Goal: Task Accomplishment & Management: Manage account settings

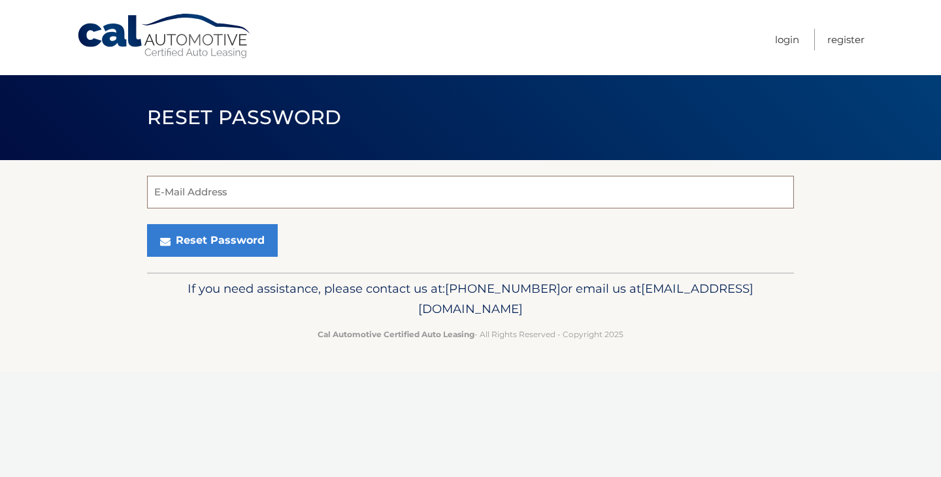
click at [275, 194] on input "E-Mail Address" at bounding box center [470, 192] width 647 height 33
type input "ninobriganti@yahoo.com"
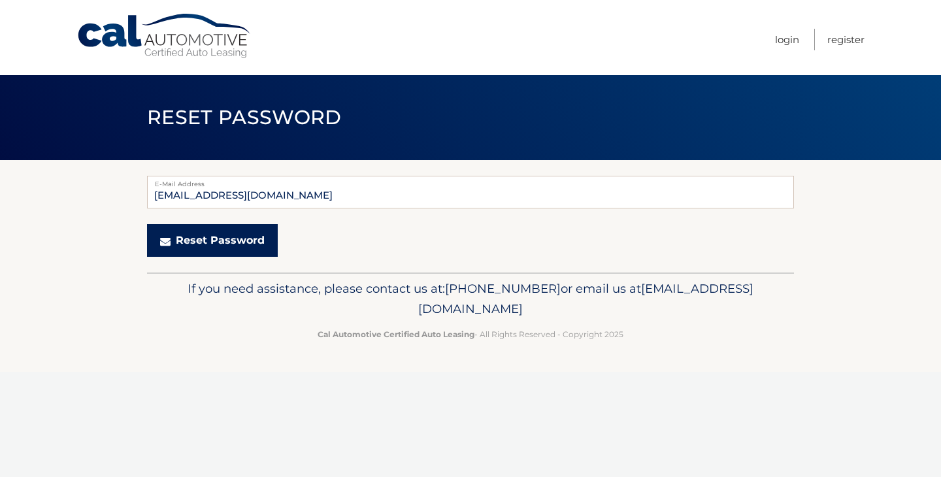
click at [232, 244] on button "Reset Password" at bounding box center [212, 240] width 131 height 33
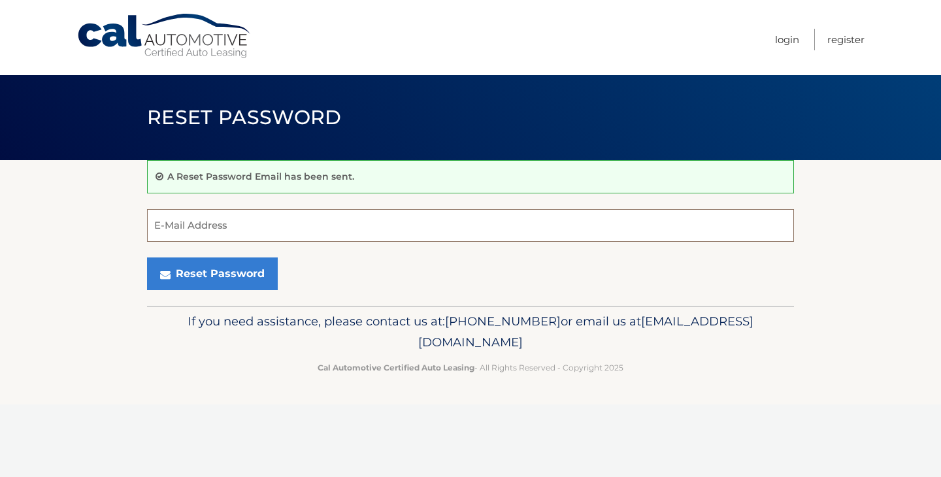
click at [205, 231] on input "E-Mail Address" at bounding box center [470, 225] width 647 height 33
click at [425, 289] on div "Reset Password" at bounding box center [470, 273] width 647 height 33
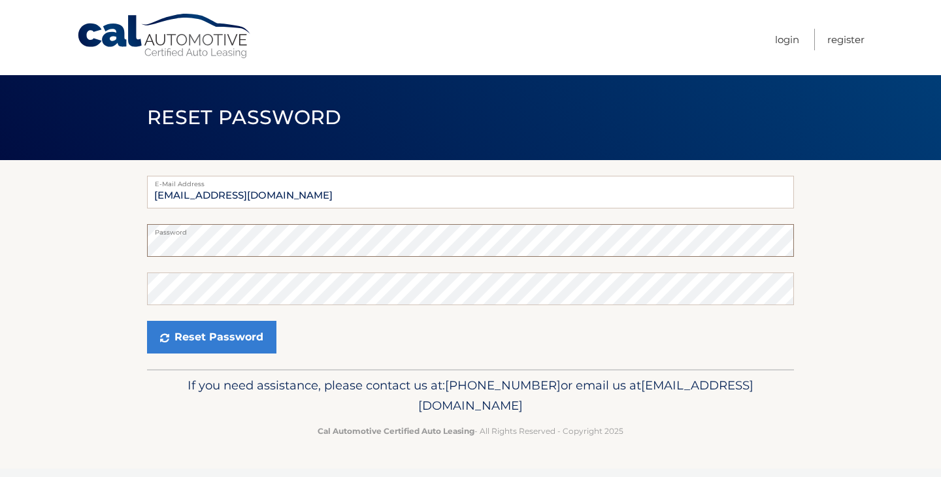
click at [123, 246] on section "E-Mail Address [EMAIL_ADDRESS][DOMAIN_NAME] Password Confirm Password Reset Pas…" at bounding box center [470, 264] width 941 height 209
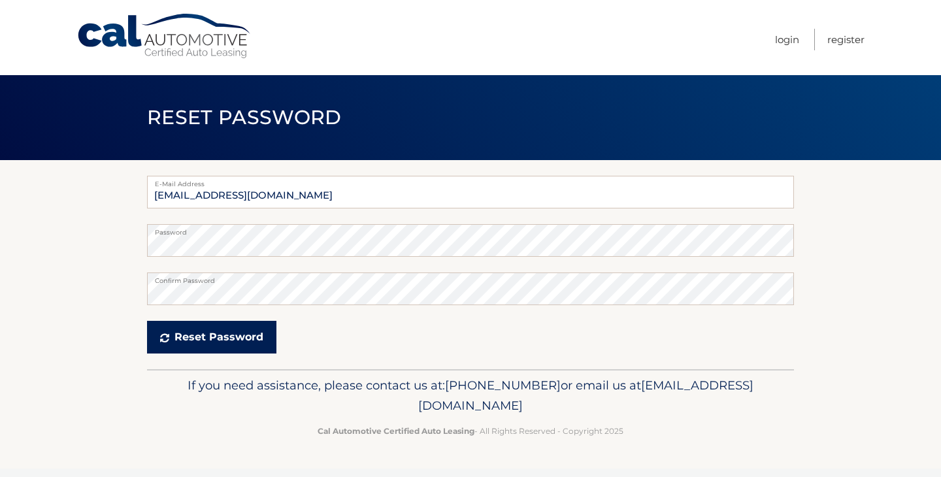
click at [186, 344] on button "Reset Password" at bounding box center [211, 337] width 129 height 33
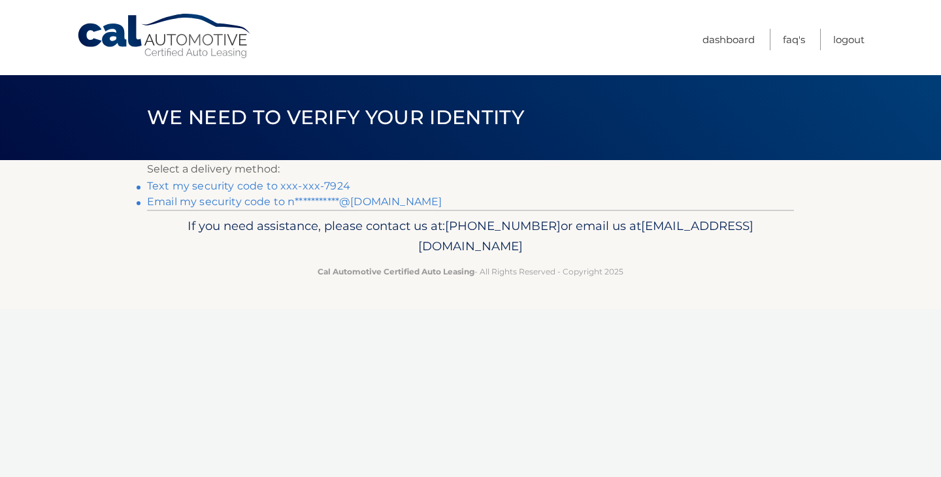
click at [237, 187] on link "Text my security code to xxx-xxx-7924" at bounding box center [248, 186] width 203 height 12
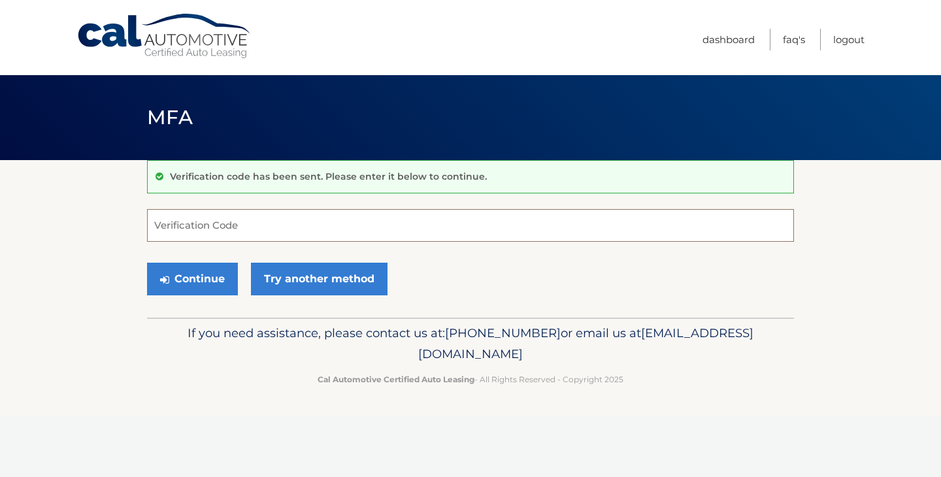
click at [253, 224] on input "Verification Code" at bounding box center [470, 225] width 647 height 33
type input "833963"
click at [206, 284] on button "Continue" at bounding box center [192, 279] width 91 height 33
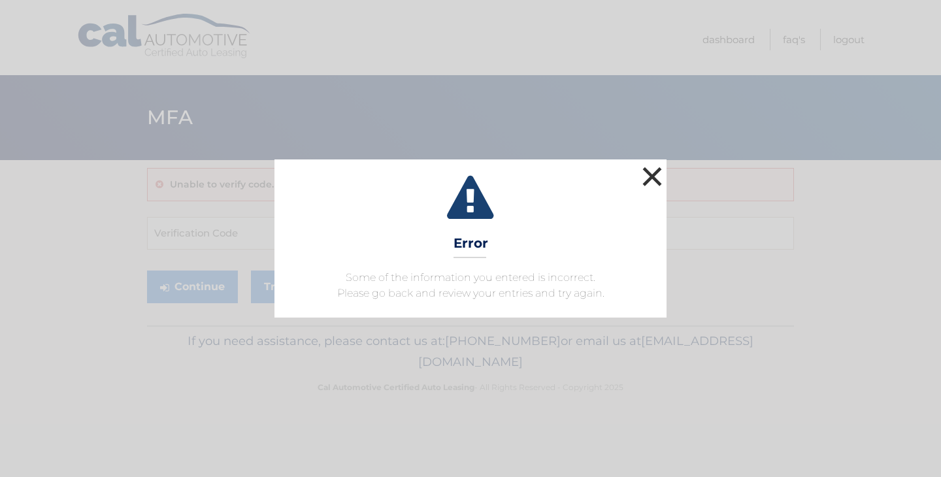
click at [653, 169] on button "×" at bounding box center [652, 176] width 26 height 26
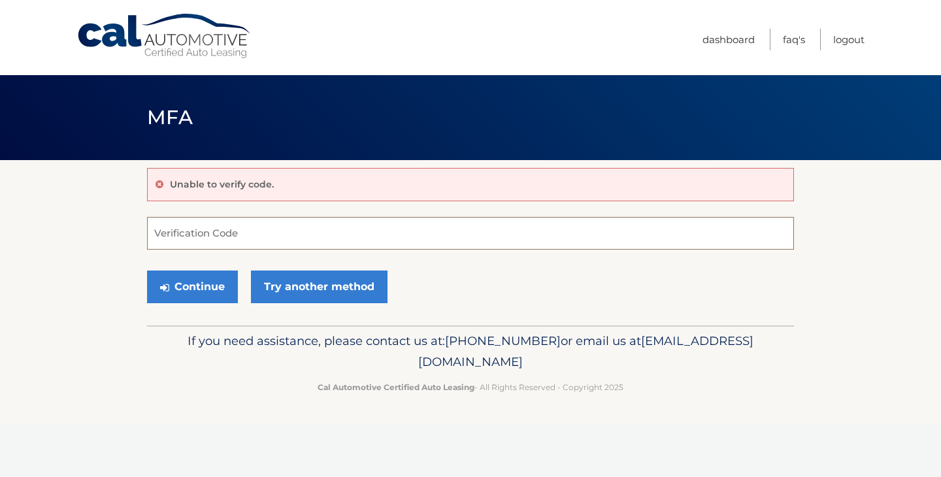
click at [195, 235] on input "Verification Code" at bounding box center [470, 233] width 647 height 33
type input "833963"
click at [185, 295] on button "Continue" at bounding box center [192, 286] width 91 height 33
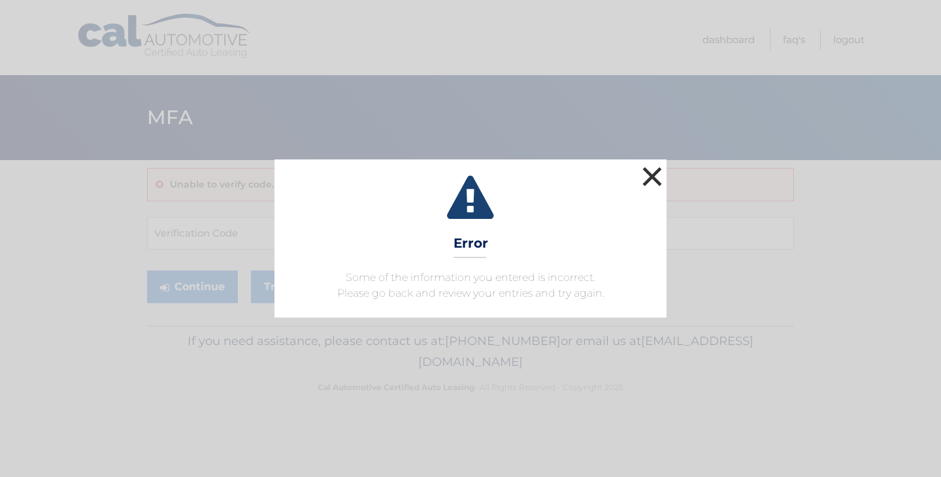
click at [647, 180] on button "×" at bounding box center [652, 176] width 26 height 26
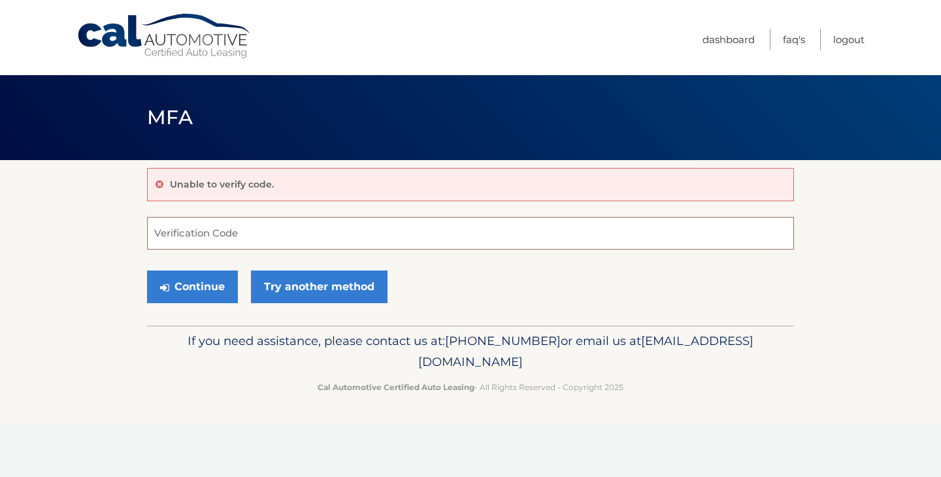
click at [317, 233] on input "Verification Code" at bounding box center [470, 233] width 647 height 33
click at [157, 184] on icon at bounding box center [159, 184] width 8 height 9
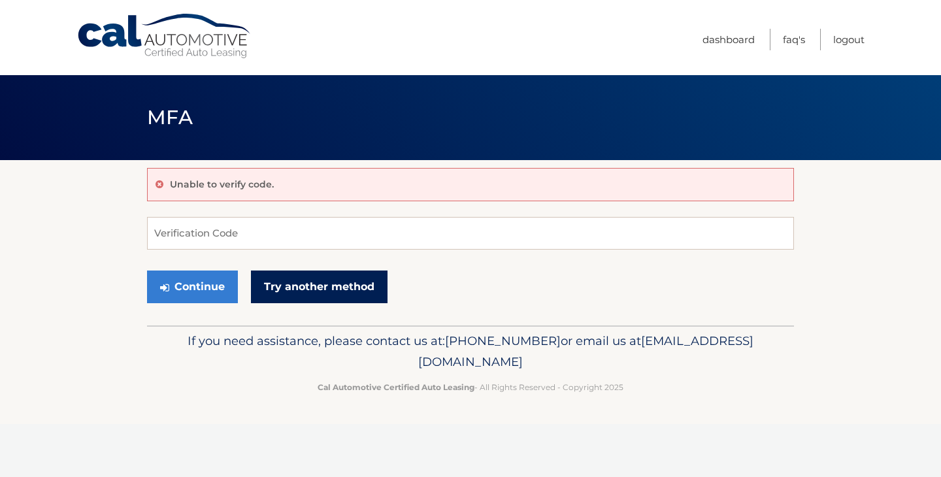
click at [284, 291] on link "Try another method" at bounding box center [319, 286] width 137 height 33
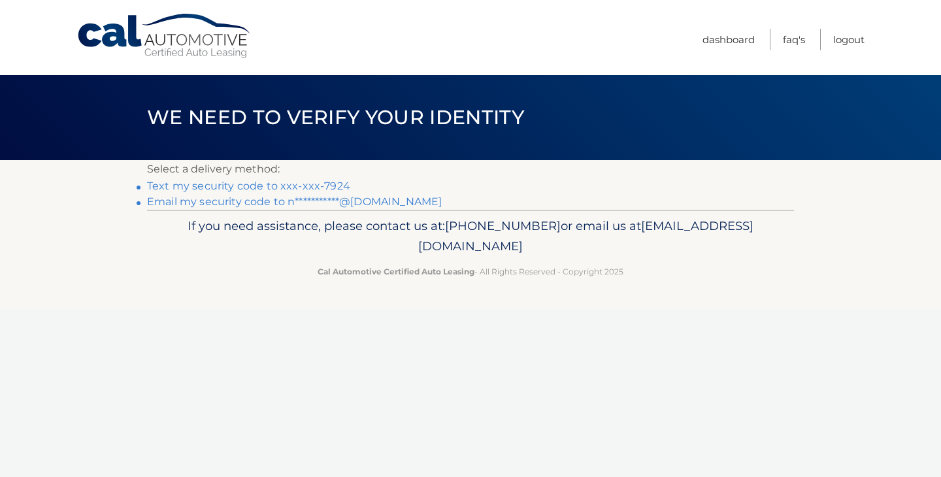
click at [259, 188] on link "Text my security code to xxx-xxx-7924" at bounding box center [248, 186] width 203 height 12
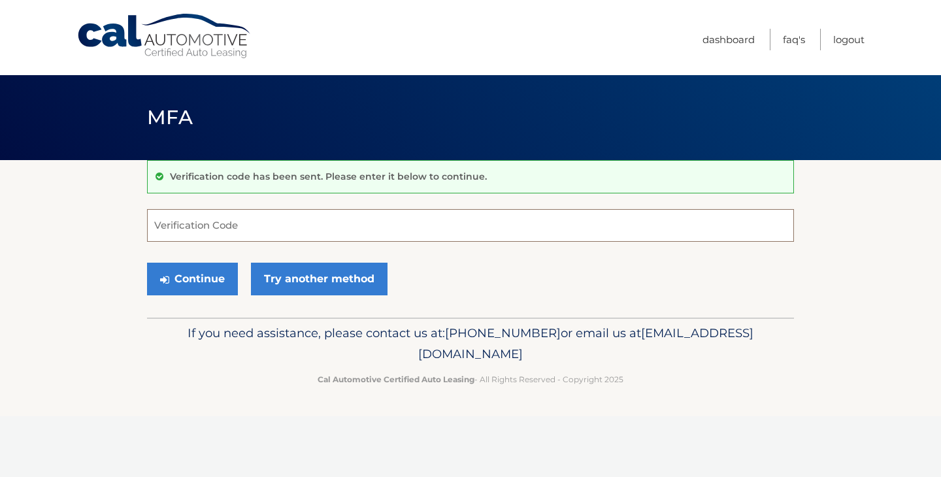
click at [232, 223] on input "Verification Code" at bounding box center [470, 225] width 647 height 33
type input "309744"
click at [206, 285] on button "Continue" at bounding box center [192, 279] width 91 height 33
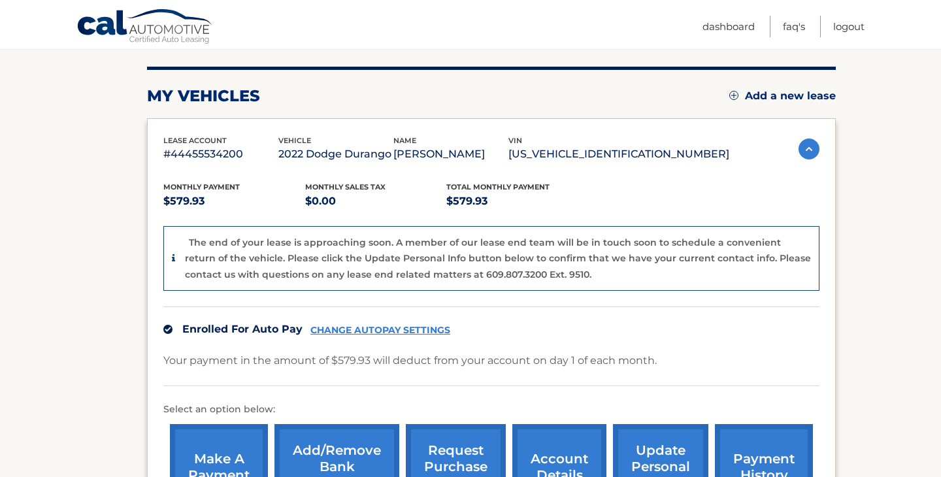
scroll to position [131, 0]
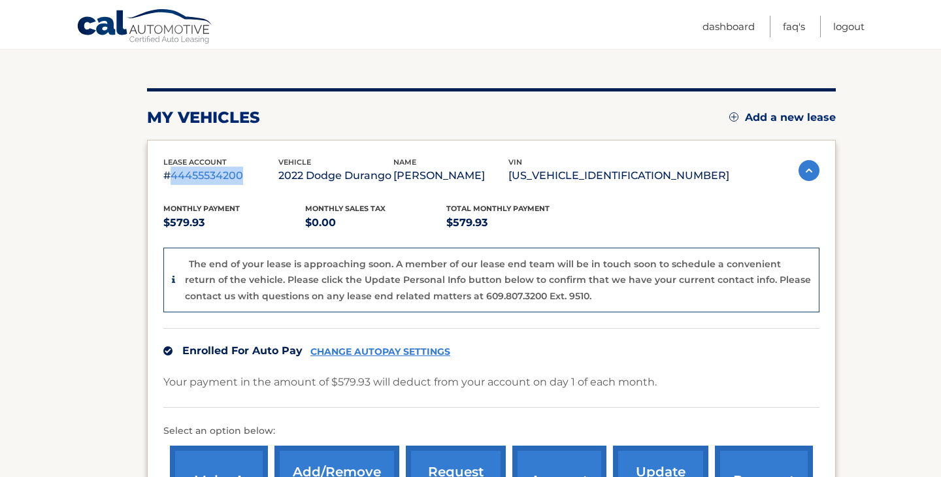
drag, startPoint x: 171, startPoint y: 174, endPoint x: 240, endPoint y: 176, distance: 70.0
click at [240, 176] on p "#44455534200" at bounding box center [220, 176] width 115 height 18
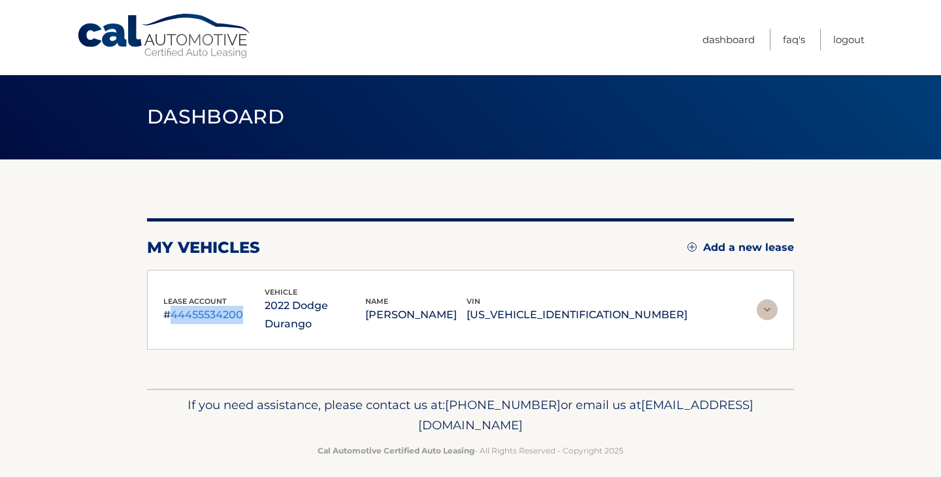
scroll to position [0, 0]
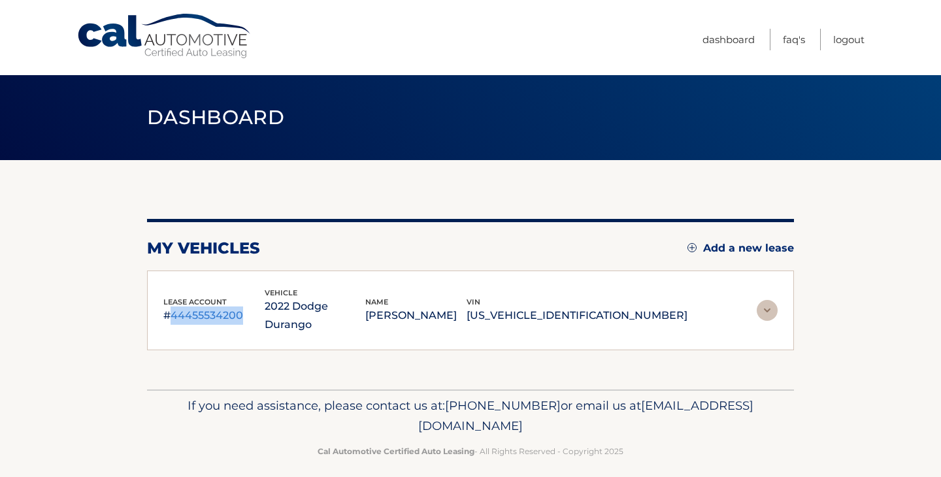
copy p "44455534200"
click at [237, 112] on span "Dashboard" at bounding box center [215, 117] width 137 height 24
click at [189, 37] on link "Cal Automotive" at bounding box center [164, 36] width 176 height 46
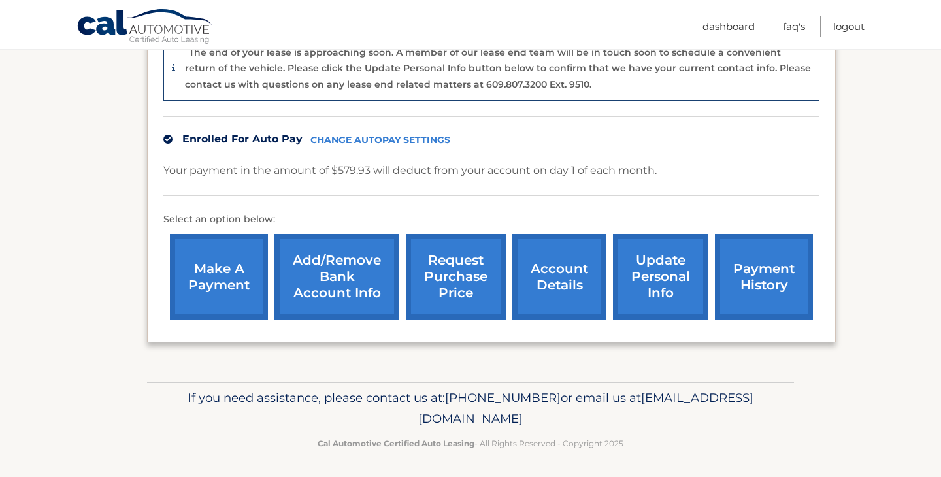
scroll to position [346, 0]
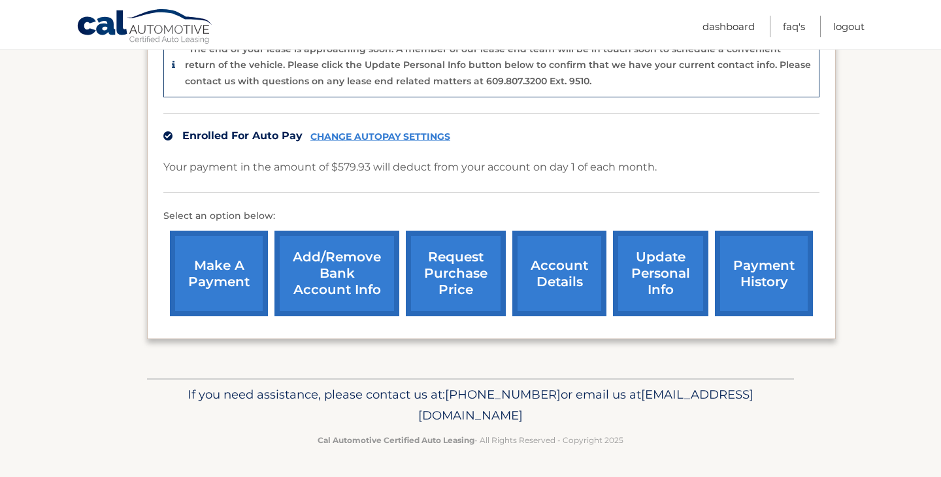
click at [463, 286] on link "request purchase price" at bounding box center [456, 274] width 100 height 86
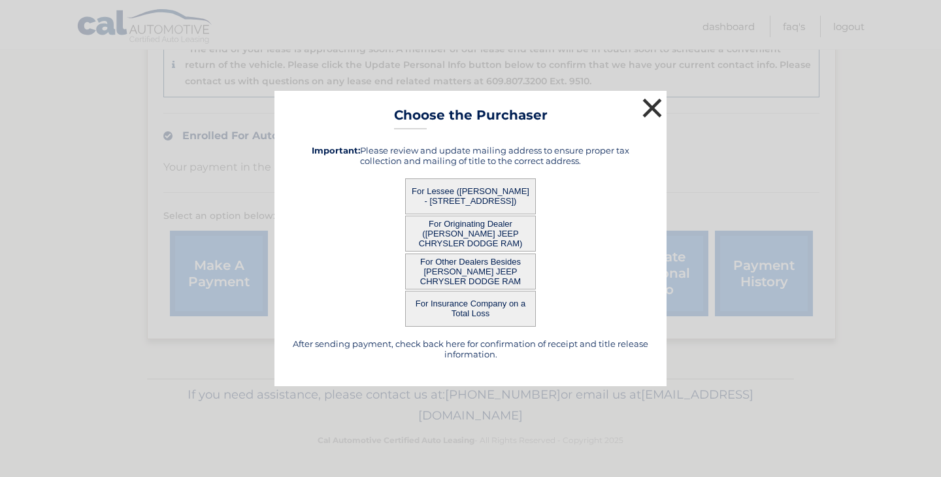
click at [655, 105] on button "×" at bounding box center [652, 108] width 26 height 26
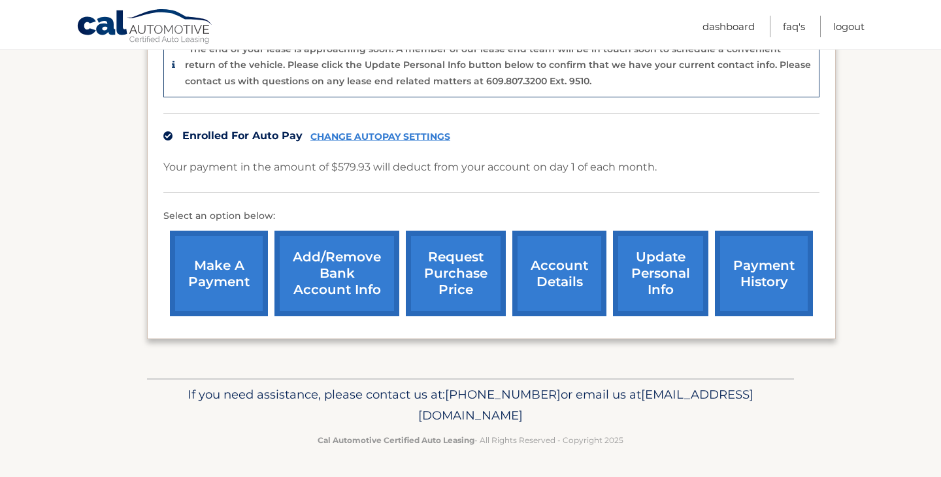
click at [755, 268] on link "payment history" at bounding box center [764, 274] width 98 height 86
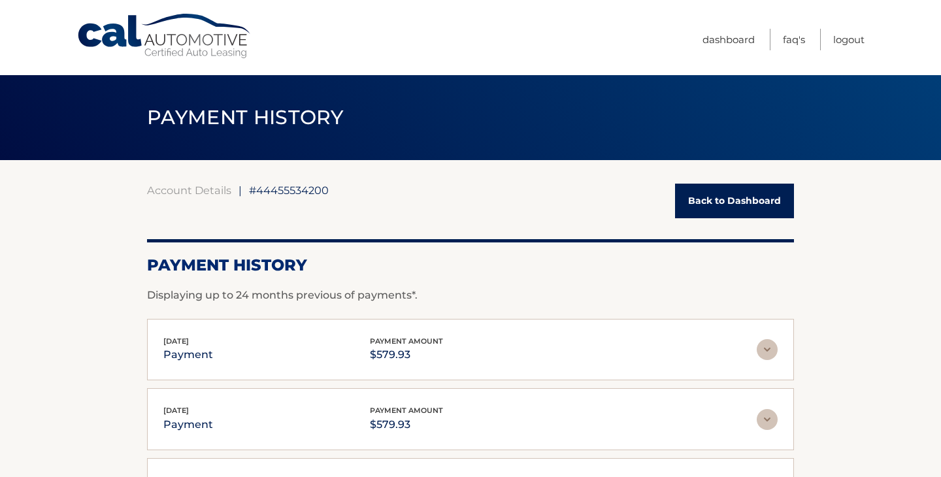
click at [728, 196] on link "Back to Dashboard" at bounding box center [734, 201] width 119 height 35
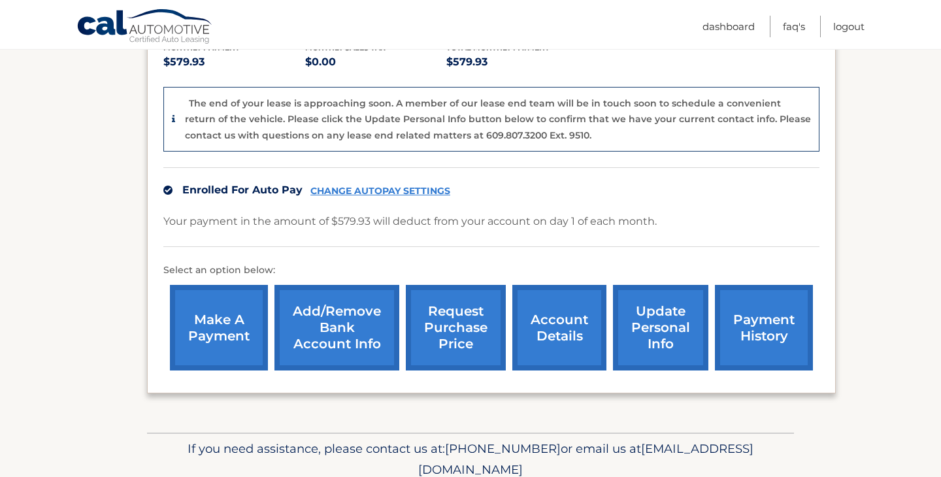
scroll to position [295, 0]
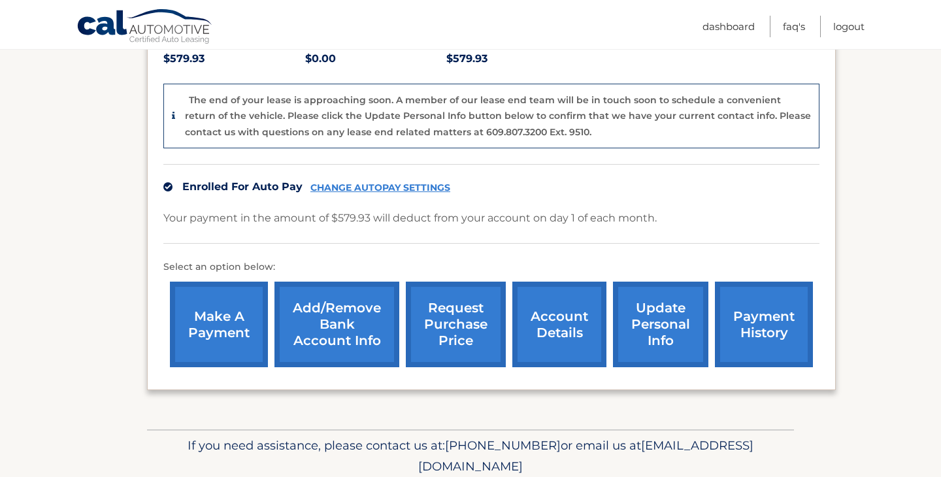
click at [459, 345] on link "request purchase price" at bounding box center [456, 325] width 100 height 86
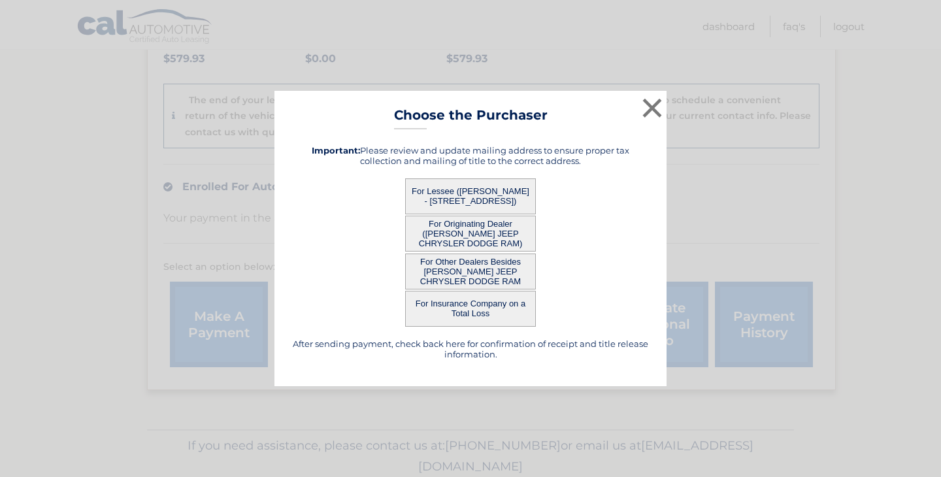
click at [459, 203] on button "For Lessee ([PERSON_NAME] - [STREET_ADDRESS])" at bounding box center [470, 196] width 131 height 36
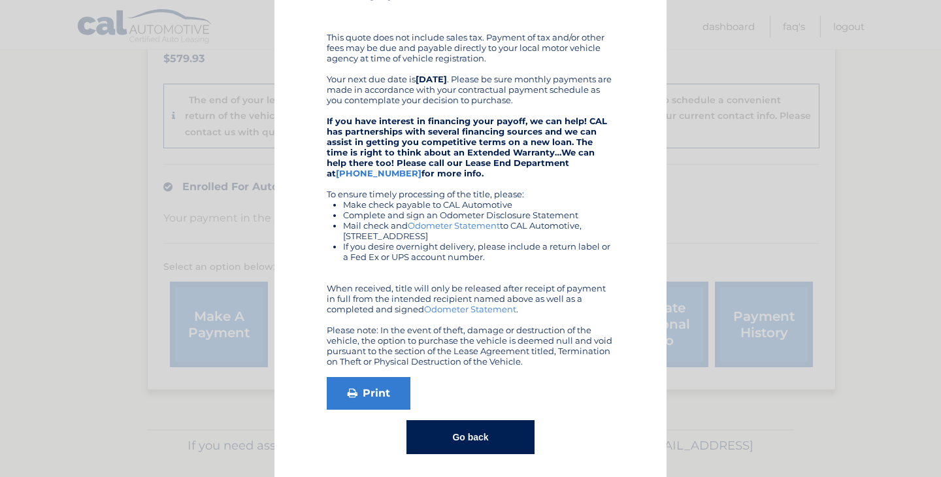
scroll to position [229, 0]
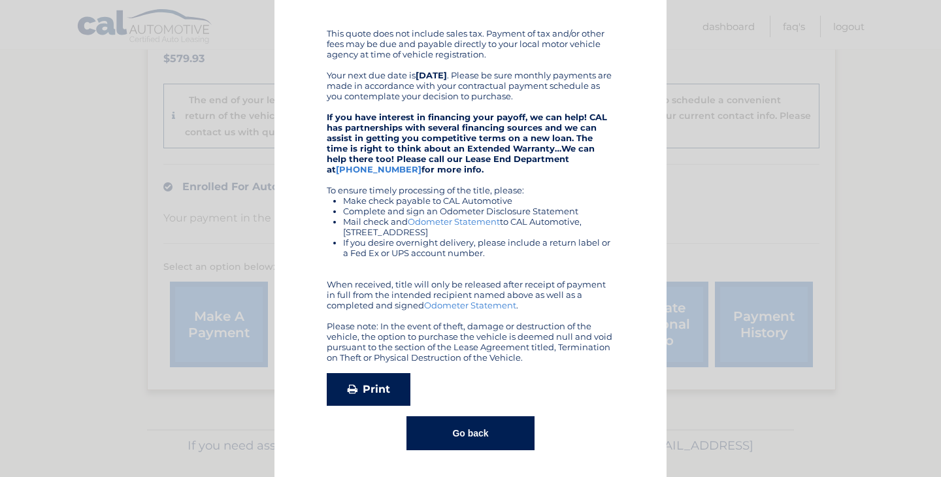
click at [375, 393] on link "Print" at bounding box center [369, 389] width 84 height 33
click at [470, 426] on button "Go back" at bounding box center [469, 433] width 127 height 34
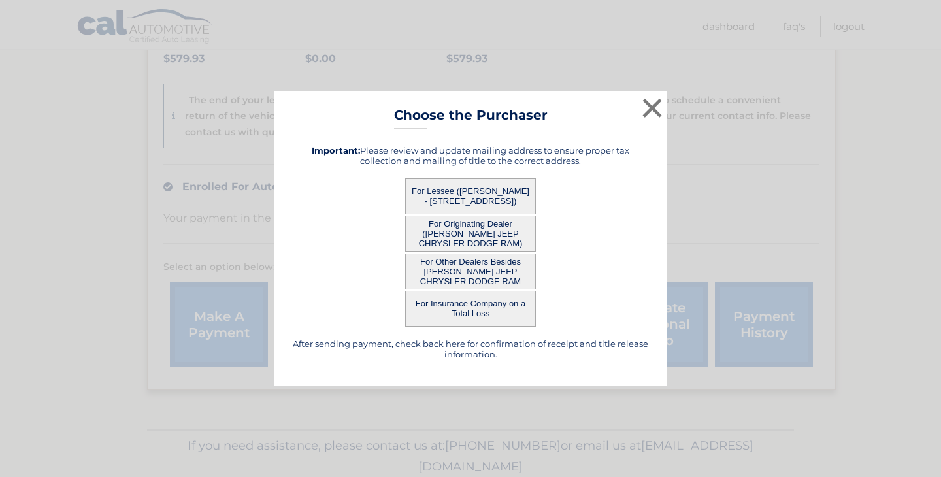
scroll to position [0, 0]
click at [655, 108] on button "×" at bounding box center [652, 108] width 26 height 26
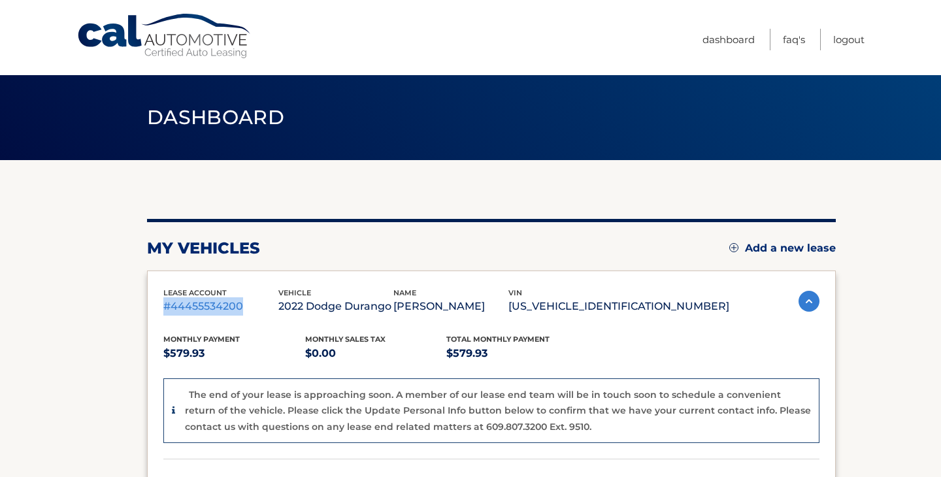
drag, startPoint x: 242, startPoint y: 302, endPoint x: 149, endPoint y: 312, distance: 93.2
click at [148, 312] on div "lease account #44455534200 vehicle 2022 Dodge Durango name ANTHONY BRIGANTI vin…" at bounding box center [491, 477] width 689 height 415
copy p "#44455534200"
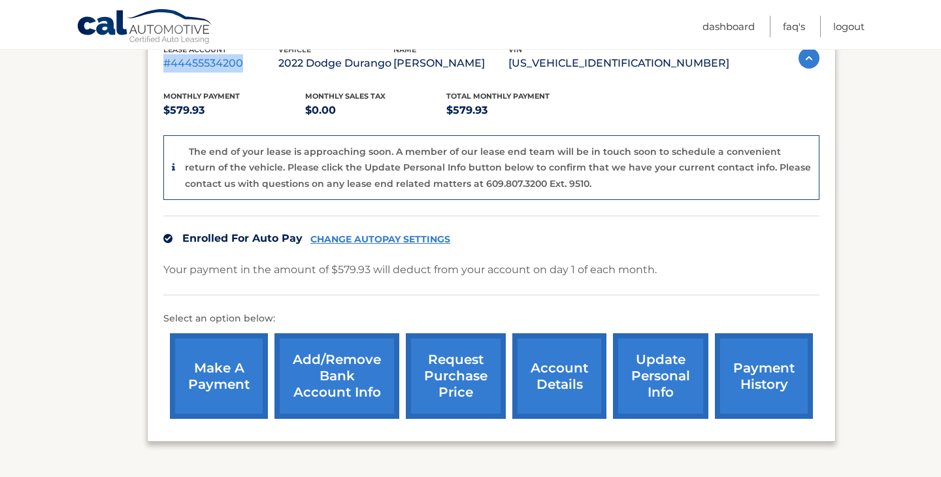
scroll to position [259, 0]
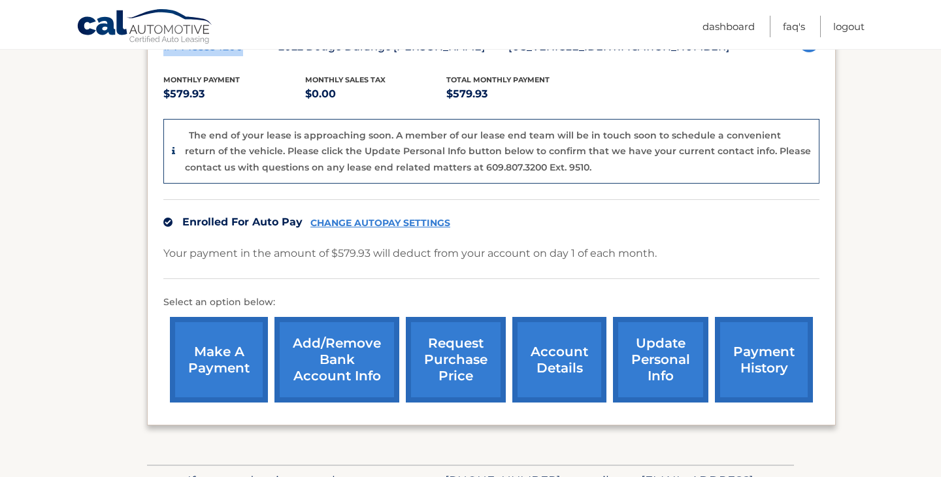
click at [564, 371] on link "account details" at bounding box center [559, 360] width 94 height 86
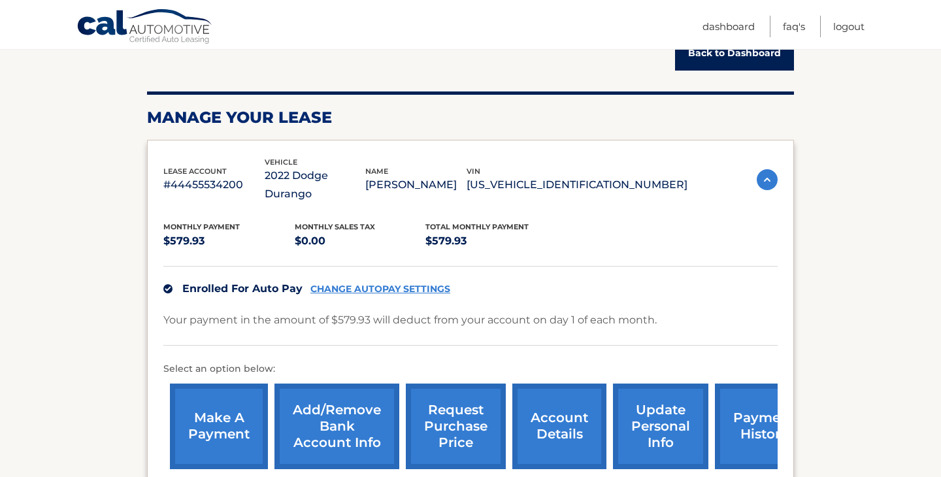
scroll to position [159, 0]
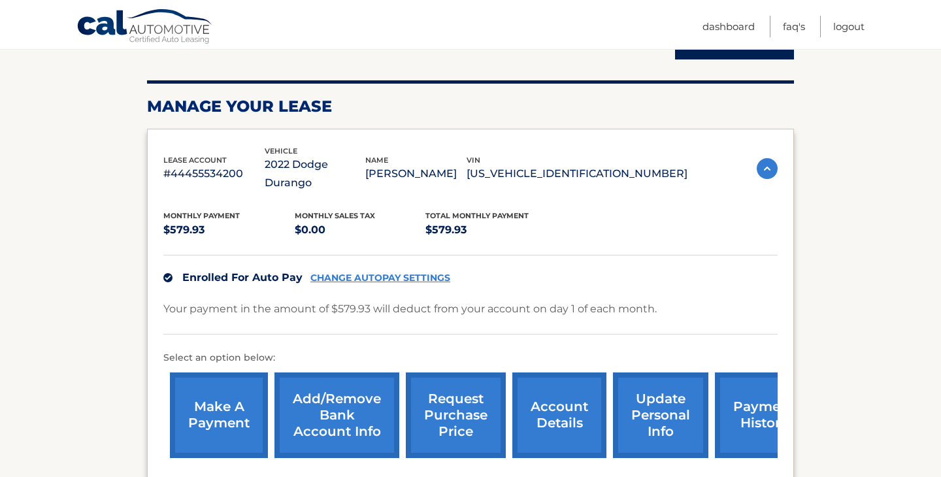
click at [574, 389] on link "account details" at bounding box center [559, 415] width 94 height 86
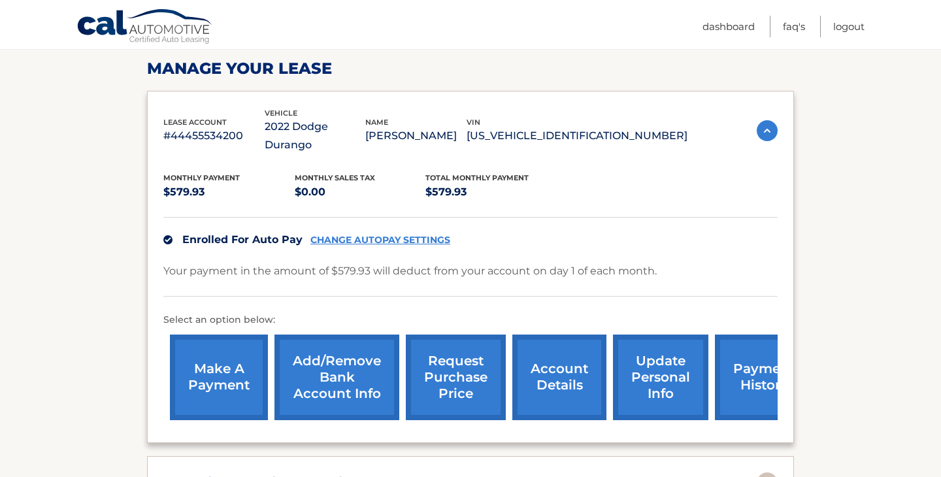
scroll to position [199, 0]
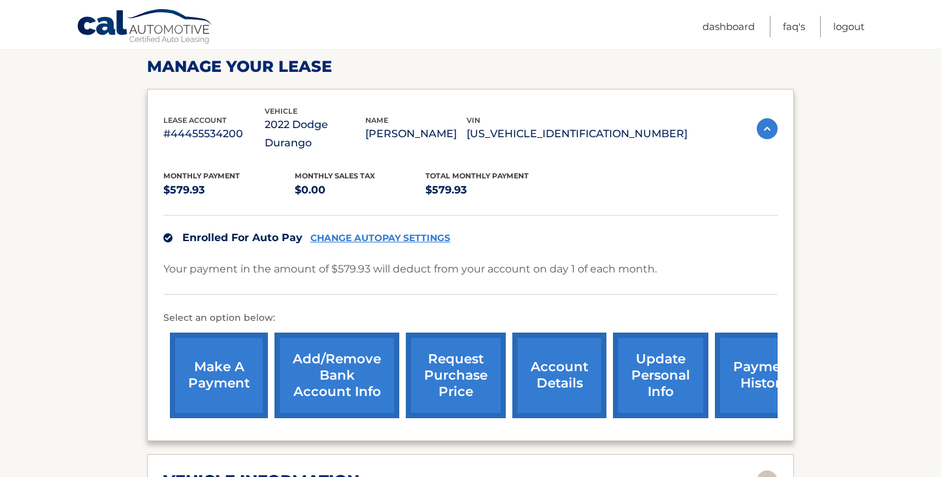
click at [648, 379] on link "update personal info" at bounding box center [660, 376] width 95 height 86
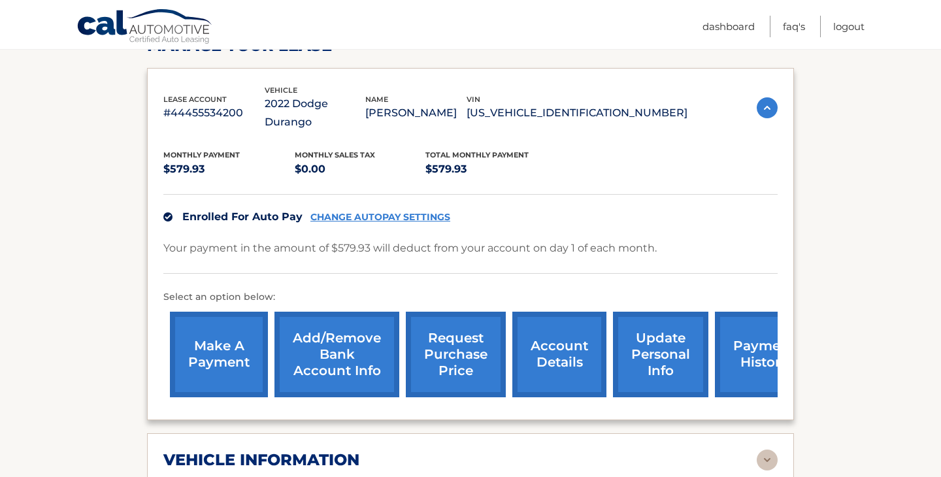
scroll to position [213, 0]
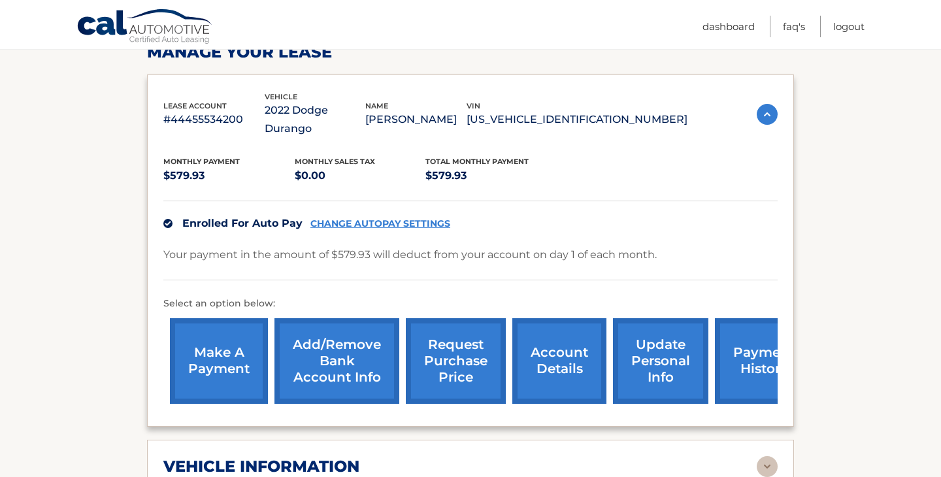
click at [742, 345] on link "payment history" at bounding box center [764, 361] width 98 height 86
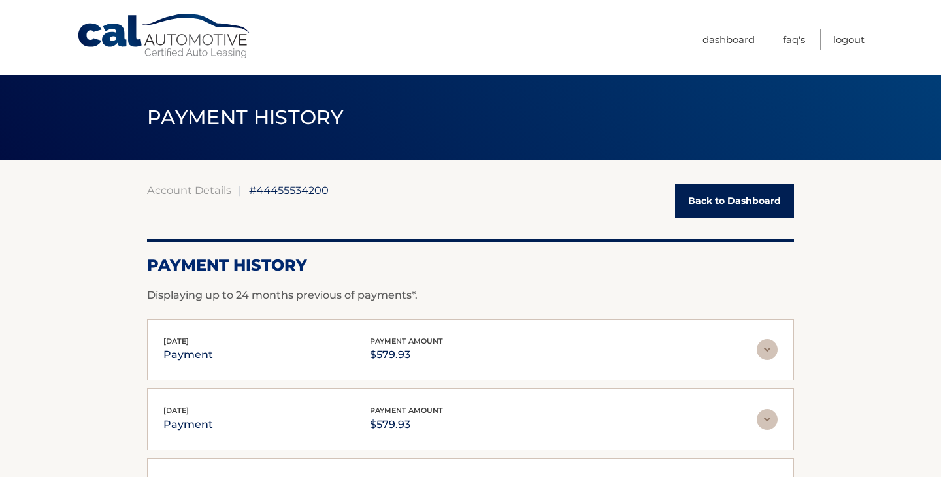
click at [739, 203] on link "Back to Dashboard" at bounding box center [734, 201] width 119 height 35
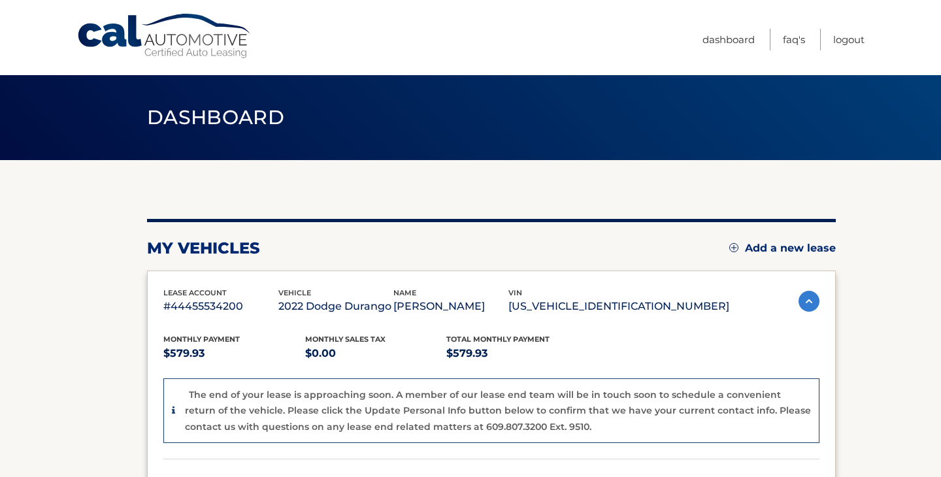
click at [131, 35] on link "Cal Automotive" at bounding box center [164, 36] width 176 height 46
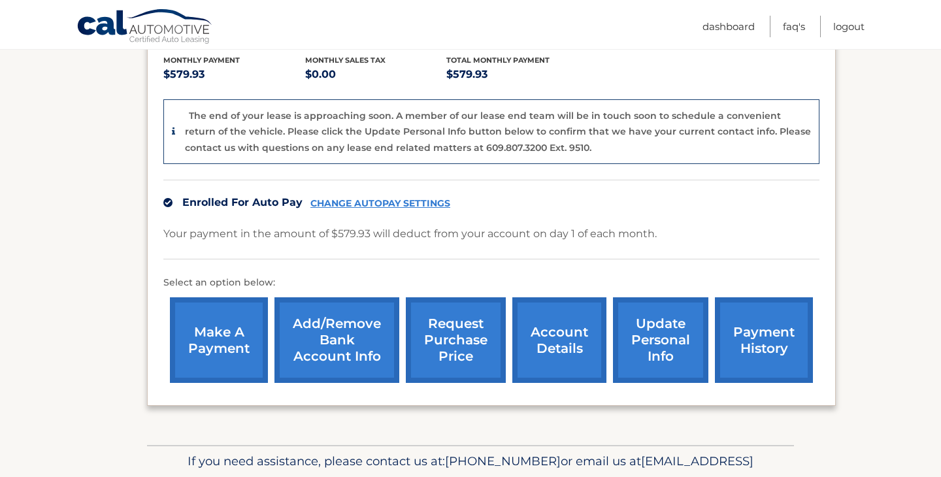
scroll to position [284, 0]
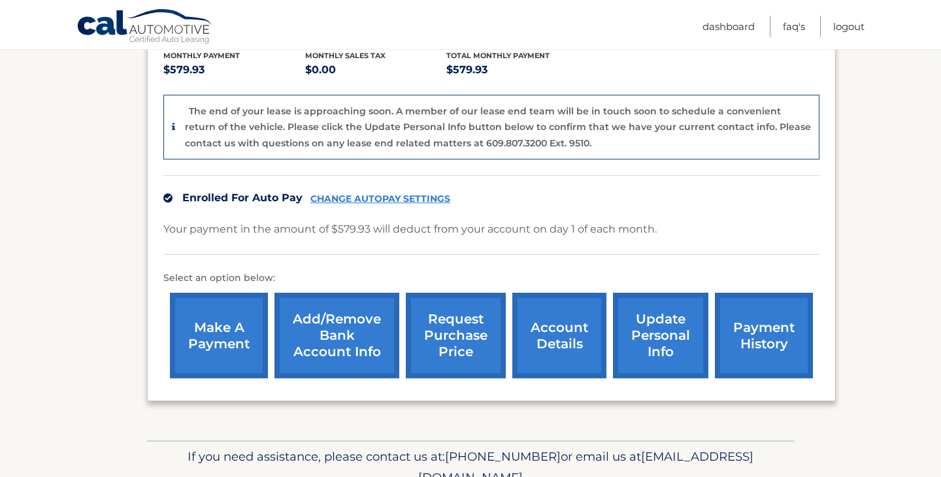
click at [466, 348] on link "request purchase price" at bounding box center [456, 336] width 100 height 86
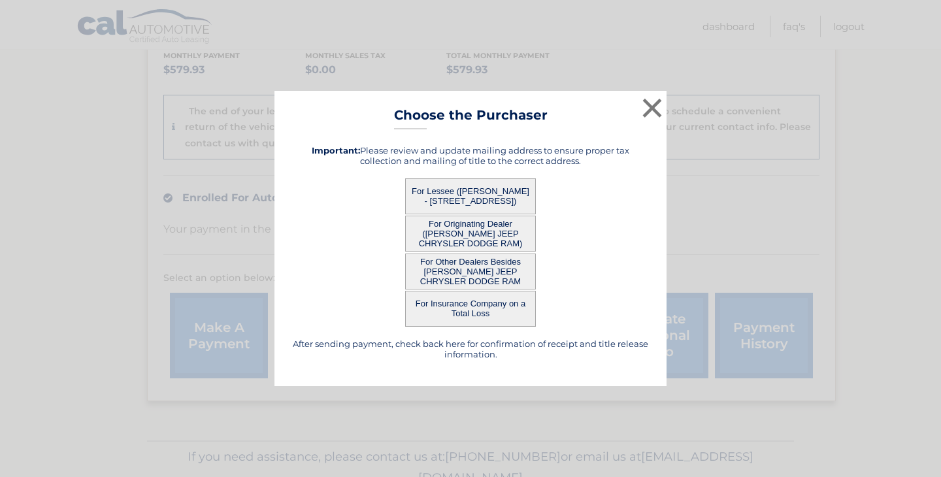
click at [462, 201] on button "For Lessee ([PERSON_NAME] - [STREET_ADDRESS])" at bounding box center [470, 196] width 131 height 36
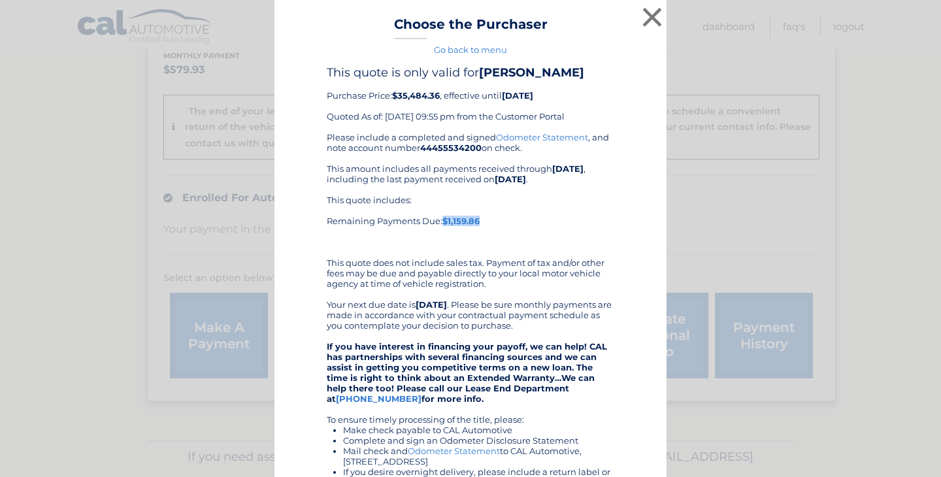
drag, startPoint x: 443, startPoint y: 220, endPoint x: 481, endPoint y: 224, distance: 38.7
click at [481, 224] on div "This quote includes: Remaining Payments Due: $1,159.86" at bounding box center [470, 221] width 287 height 52
copy b "$1,159.86"
